Goal: Find specific page/section: Find specific page/section

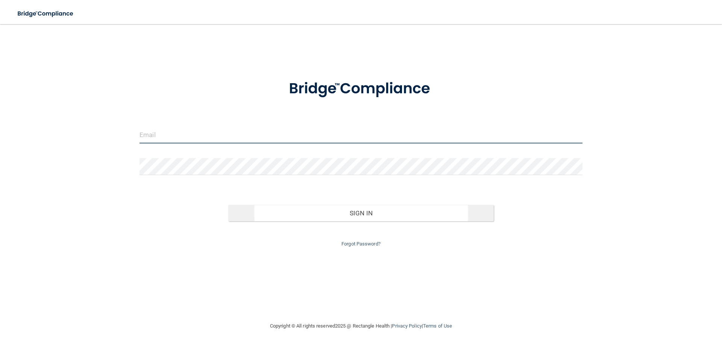
type input "[EMAIL_ADDRESS][DOMAIN_NAME]"
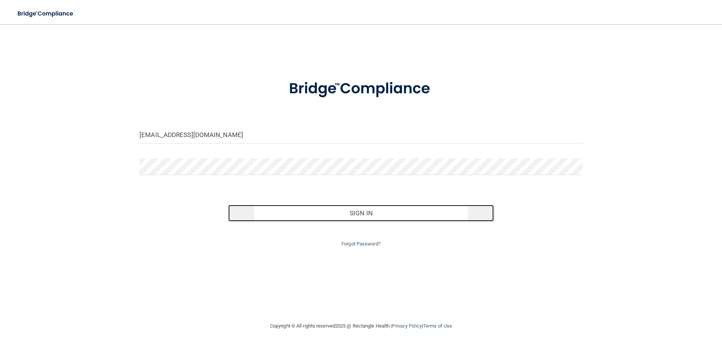
click at [386, 219] on button "Sign In" at bounding box center [361, 213] width 266 height 17
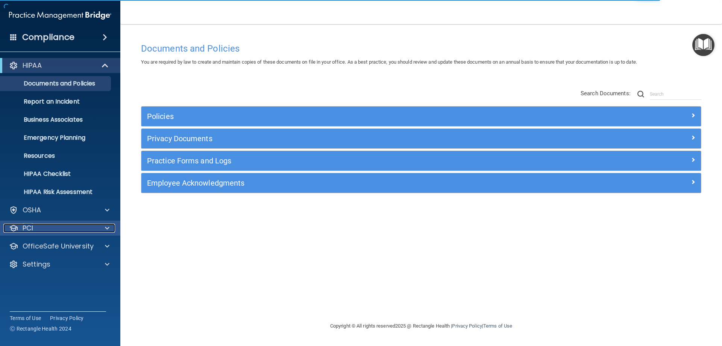
click at [53, 231] on div "PCI" at bounding box center [49, 227] width 93 height 9
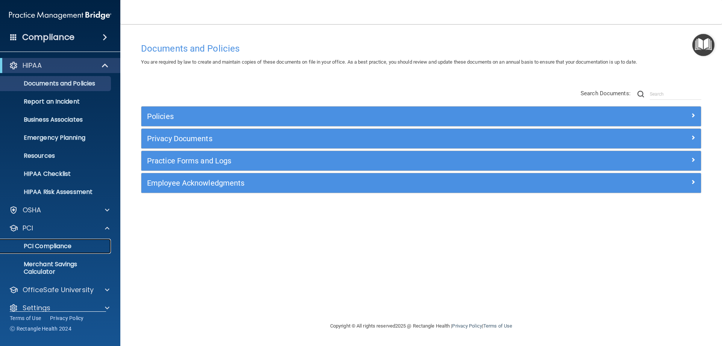
click at [56, 251] on link "PCI Compliance" at bounding box center [51, 246] width 119 height 15
click at [60, 208] on div "OSHA" at bounding box center [49, 209] width 93 height 9
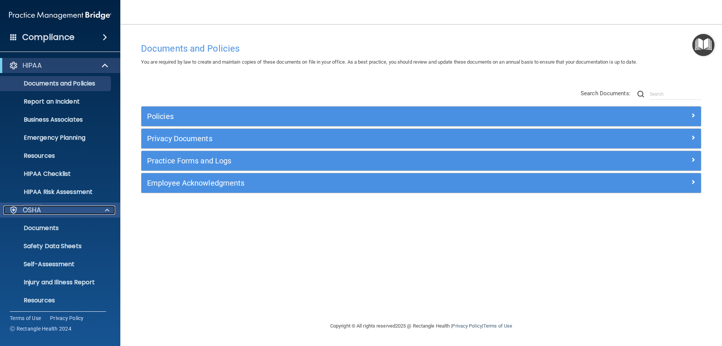
click at [60, 208] on div "OSHA" at bounding box center [49, 209] width 93 height 9
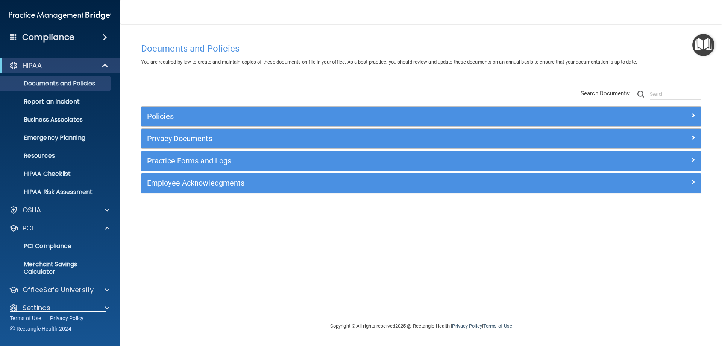
click at [67, 220] on div "HIPAA Documents and Policies Report an Incident Business Associates Emergency P…" at bounding box center [60, 188] width 121 height 266
click at [70, 226] on div "PCI" at bounding box center [49, 227] width 93 height 9
